Goal: Task Accomplishment & Management: Use online tool/utility

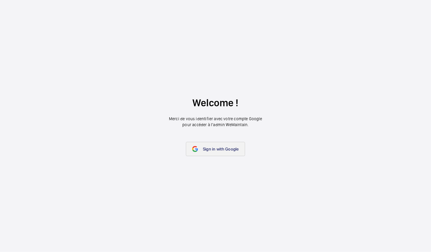
click at [207, 147] on span "Sign in with Google" at bounding box center [221, 149] width 36 height 5
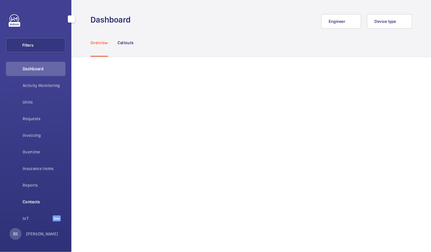
click at [43, 202] on span "Contacts" at bounding box center [44, 202] width 43 height 6
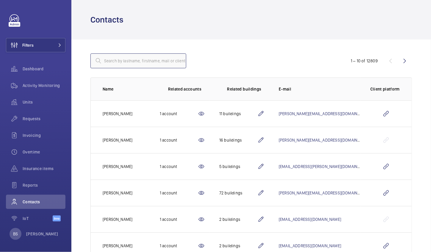
click at [135, 65] on input "text" at bounding box center [138, 61] width 96 height 15
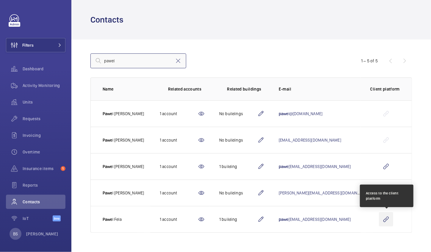
type input "pawel"
click at [384, 219] on wm-front-icon-button at bounding box center [386, 220] width 14 height 14
